Goal: Check status: Check status

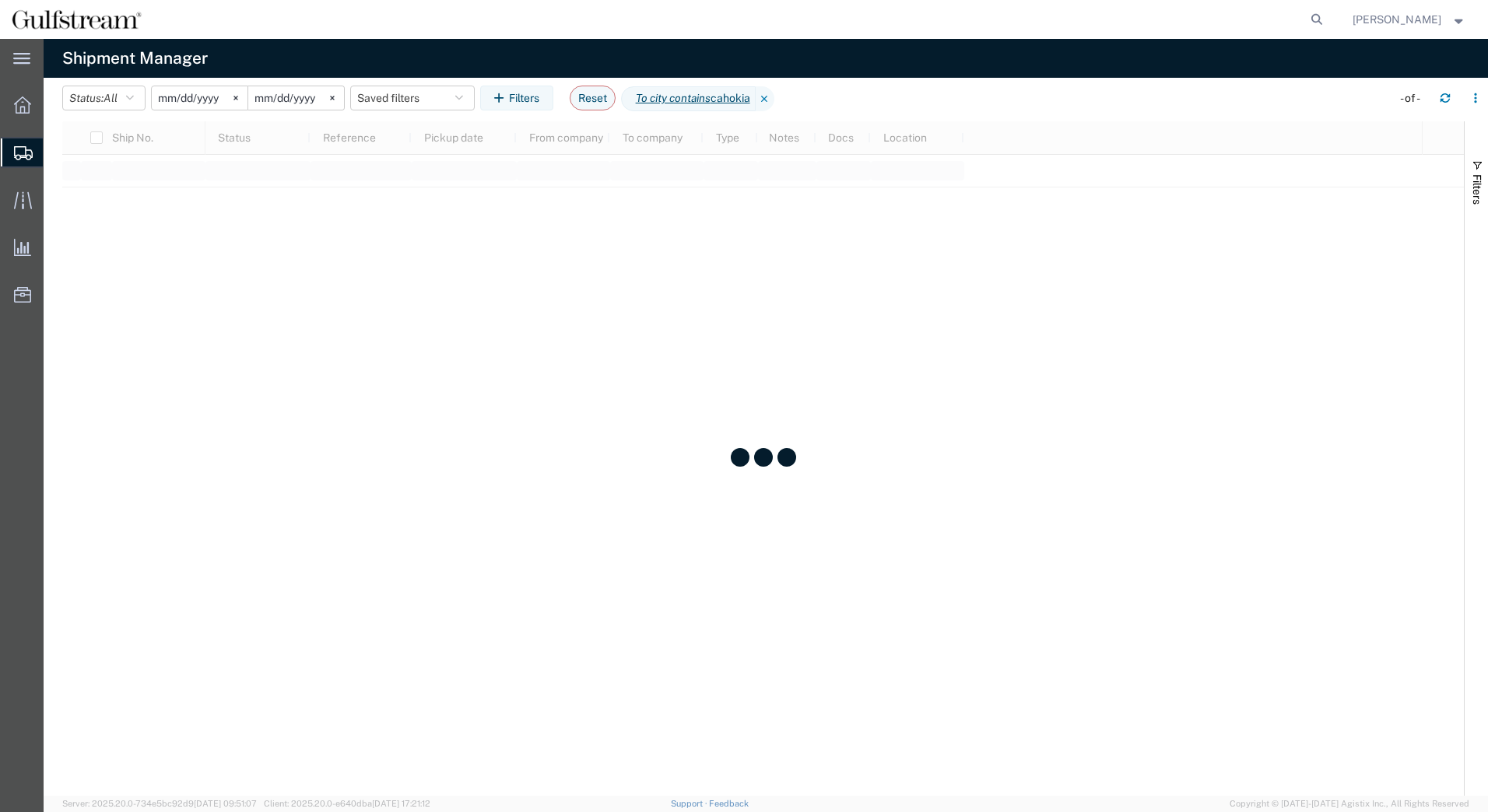
click at [199, 92] on input "[DATE]" at bounding box center [199, 98] width 95 height 23
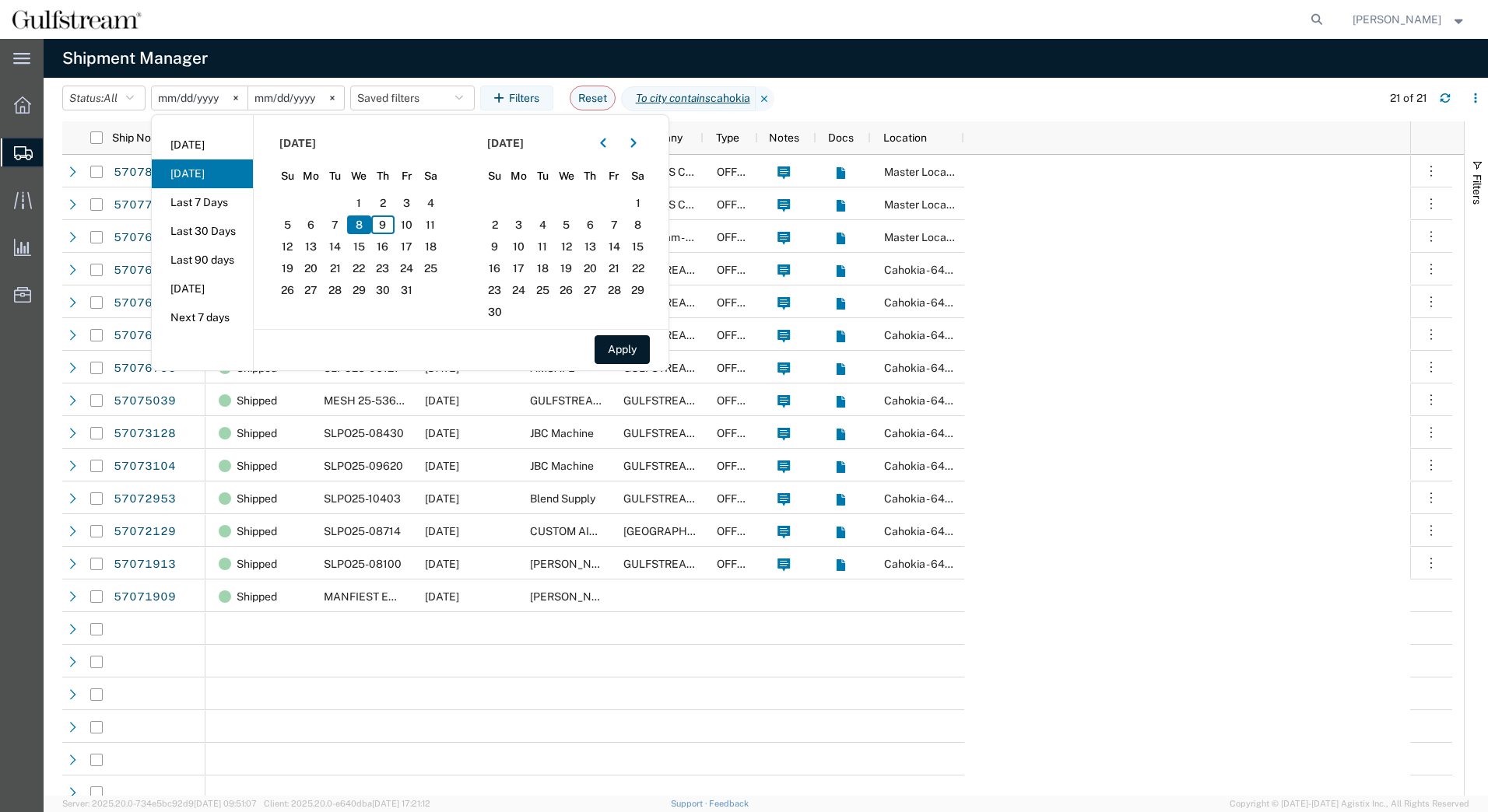
click at [587, 143] on div "[DATE]" at bounding box center [566, 143] width 168 height 25
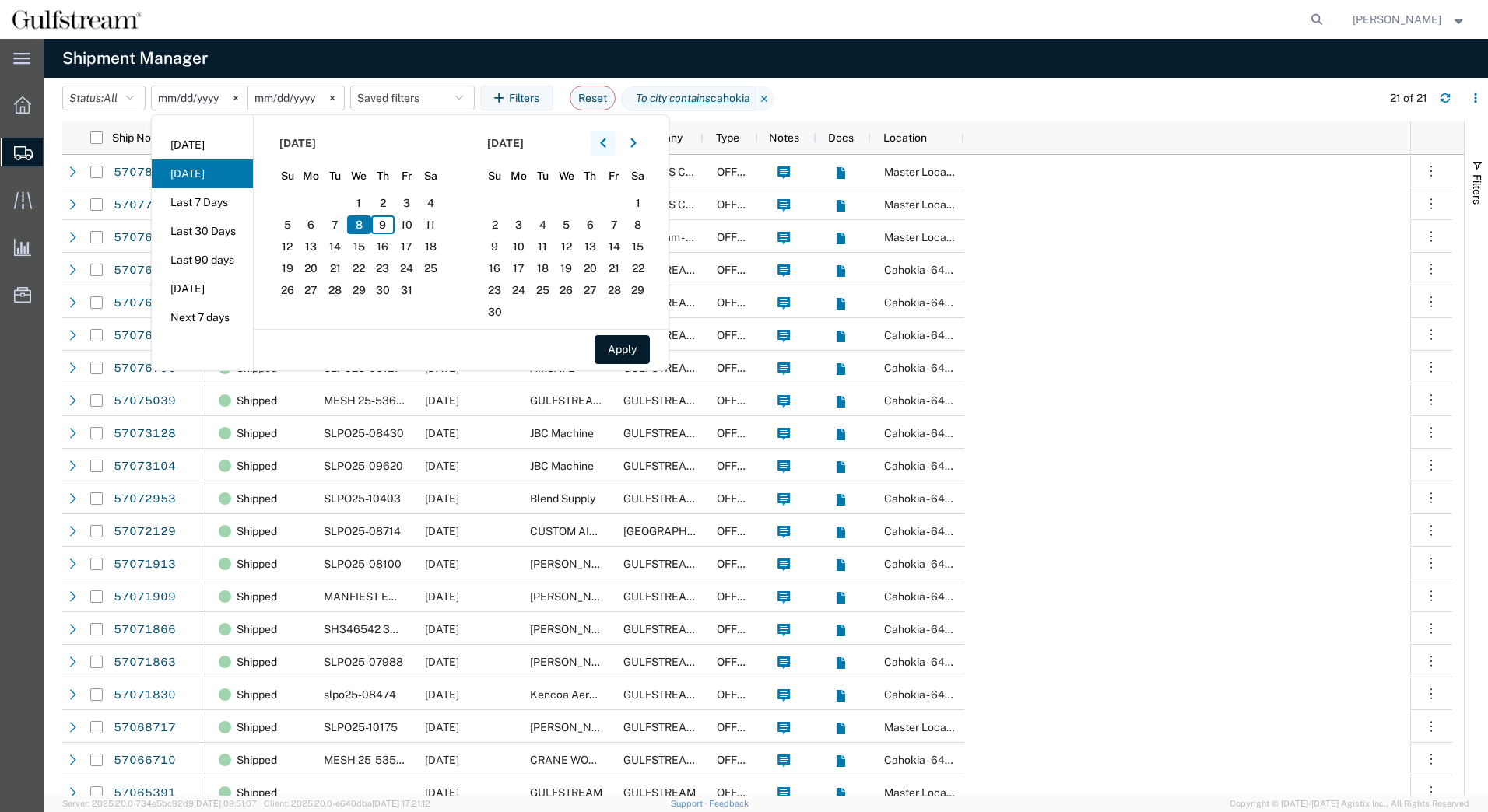
click at [596, 143] on button "button" at bounding box center [603, 143] width 25 height 25
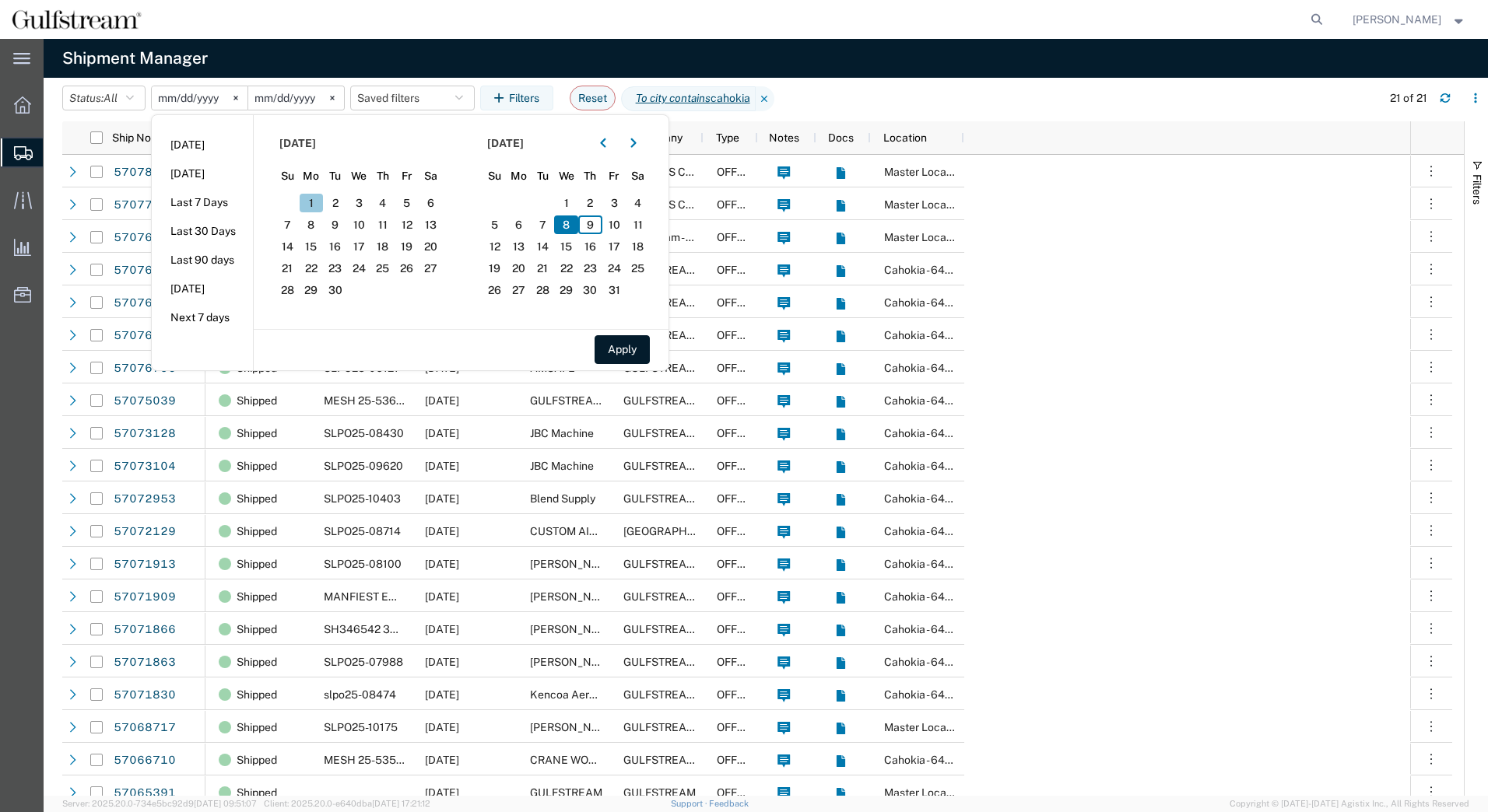
click at [323, 194] on span "1" at bounding box center [312, 203] width 24 height 19
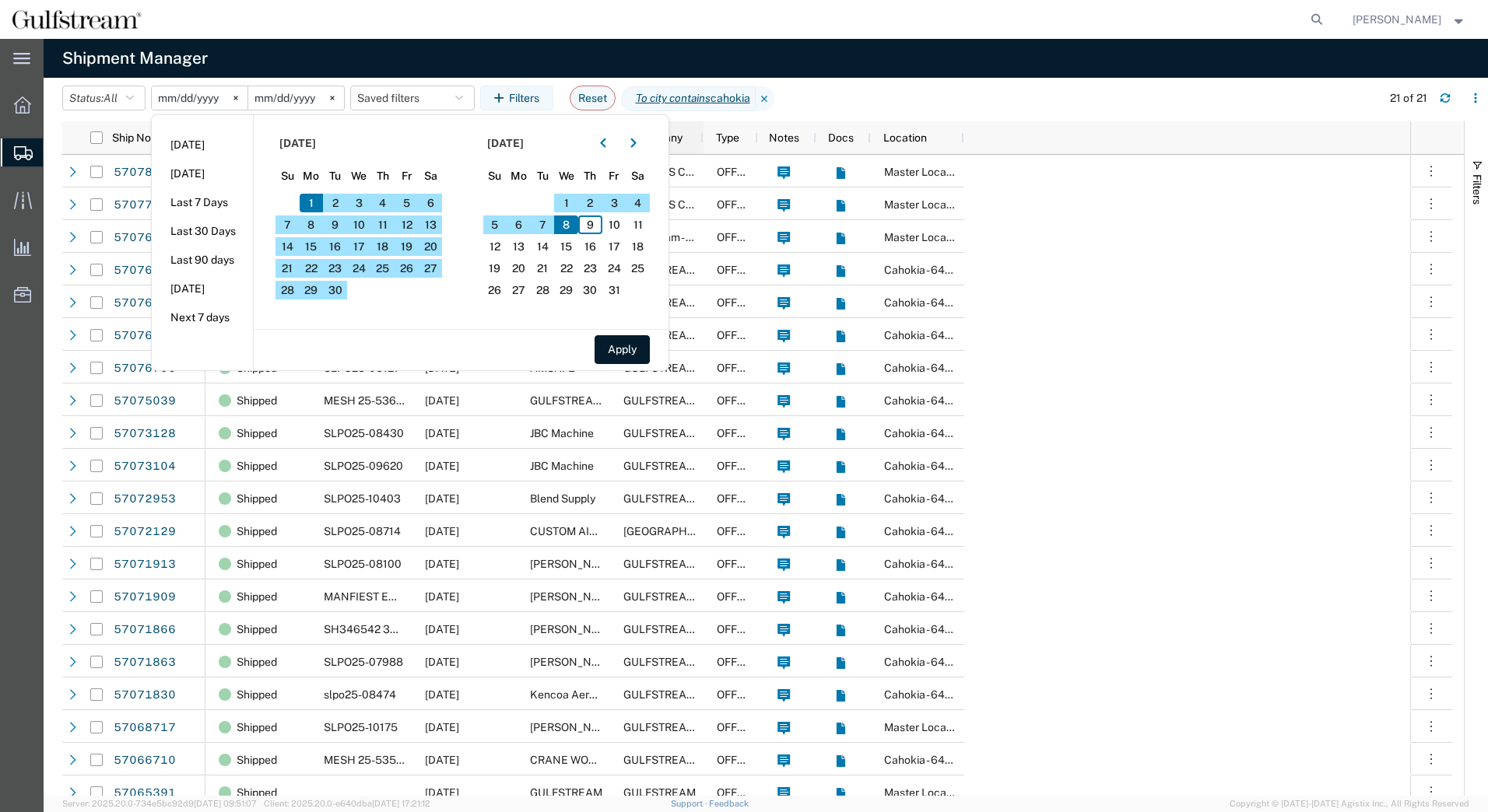
drag, startPoint x: 623, startPoint y: 342, endPoint x: 701, endPoint y: 145, distance: 211.9
click at [623, 343] on button "Apply" at bounding box center [622, 350] width 55 height 29
type input "[DATE]"
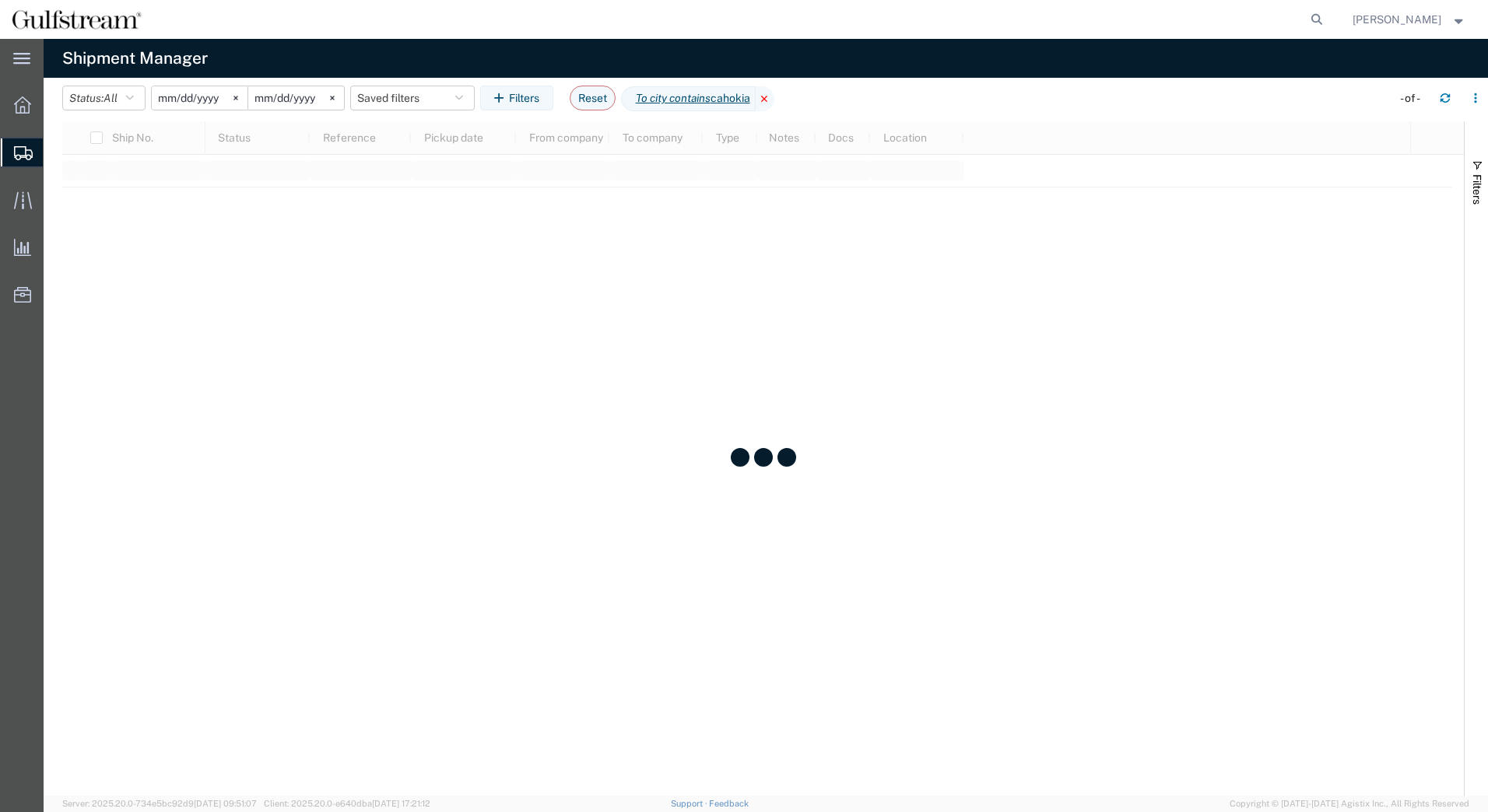
click at [775, 95] on icon at bounding box center [765, 99] width 19 height 25
click at [535, 98] on button "Filters" at bounding box center [517, 98] width 73 height 25
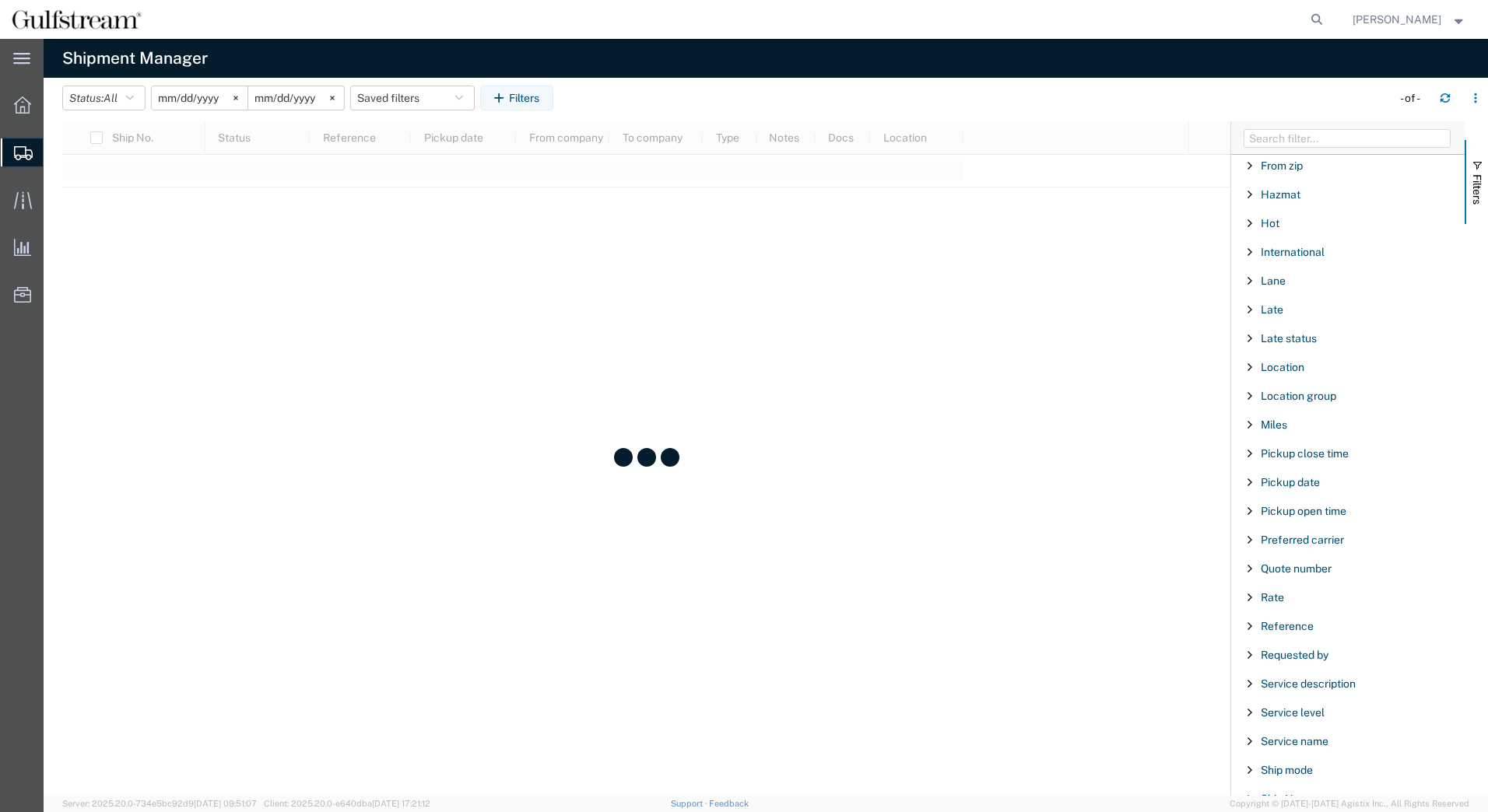
scroll to position [700, 0]
click at [1296, 626] on span "Reference" at bounding box center [1288, 620] width 53 height 12
click at [1291, 658] on div "starts with" at bounding box center [1348, 661] width 178 height 12
click at [1307, 677] on input "Filter Value" at bounding box center [1353, 687] width 204 height 19
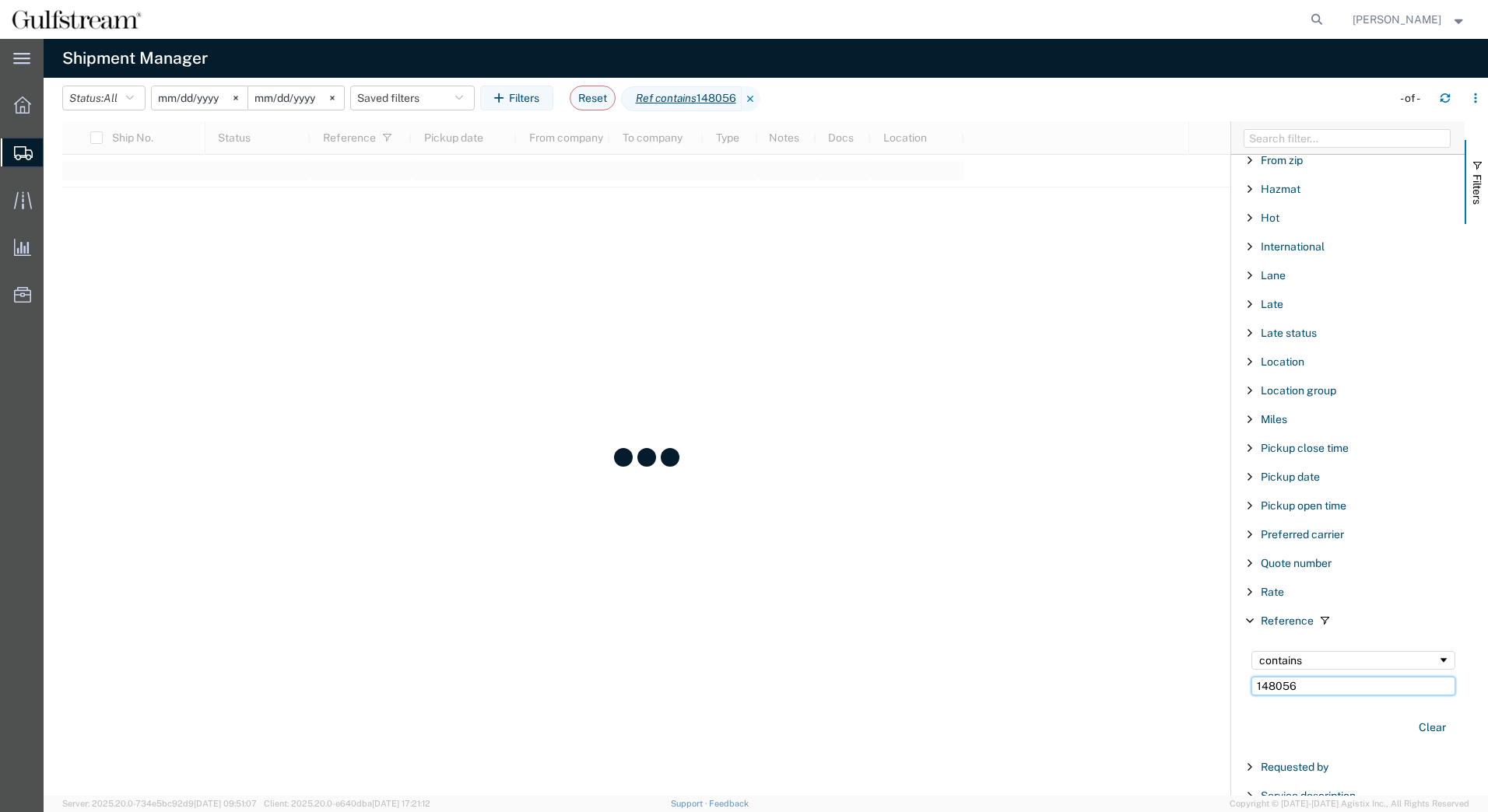
type input "148056"
